Goal: Task Accomplishment & Management: Manage account settings

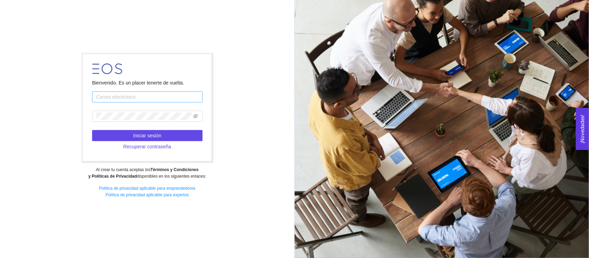
click at [135, 97] on input "text" at bounding box center [147, 96] width 110 height 11
type input "[EMAIL_ADDRESS][DOMAIN_NAME]"
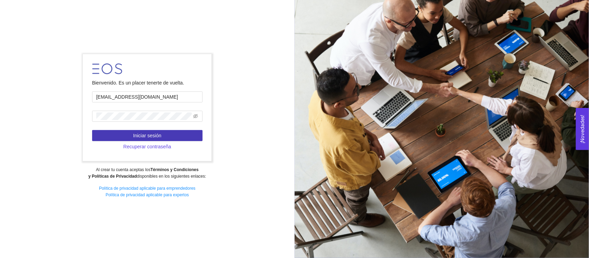
click at [144, 135] on span "Iniciar sesión" at bounding box center [147, 136] width 28 height 8
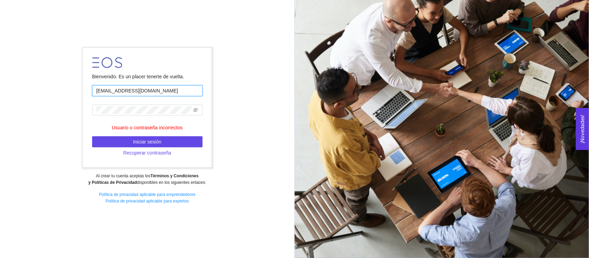
click at [157, 92] on input "gpatino620@gmail.com" at bounding box center [147, 90] width 110 height 11
drag, startPoint x: 157, startPoint y: 92, endPoint x: 57, endPoint y: 91, distance: 100.1
click at [59, 91] on div "Bienvenido. Es un placer tenerte de vuelta. gpatino620@gmail.com Usuario o cont…" at bounding box center [147, 128] width 295 height 171
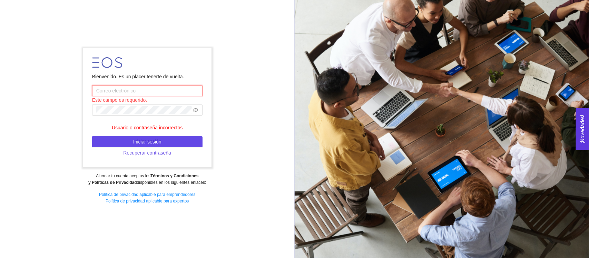
click at [123, 91] on input "text" at bounding box center [147, 90] width 110 height 11
type input "gpatino2014@outlook.com"
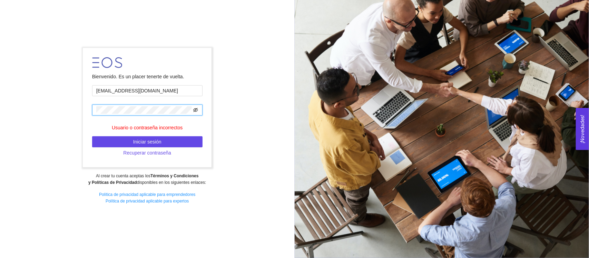
click at [195, 111] on icon "eye-invisible" at bounding box center [195, 110] width 5 height 4
click at [153, 142] on span "Iniciar sesión" at bounding box center [147, 142] width 28 height 8
click at [240, 153] on div "Bienvenido. Es un placer tenerte de vuelta. gpatino2014@outlook.com Usuario o c…" at bounding box center [147, 128] width 295 height 171
